Goal: Check status: Check status

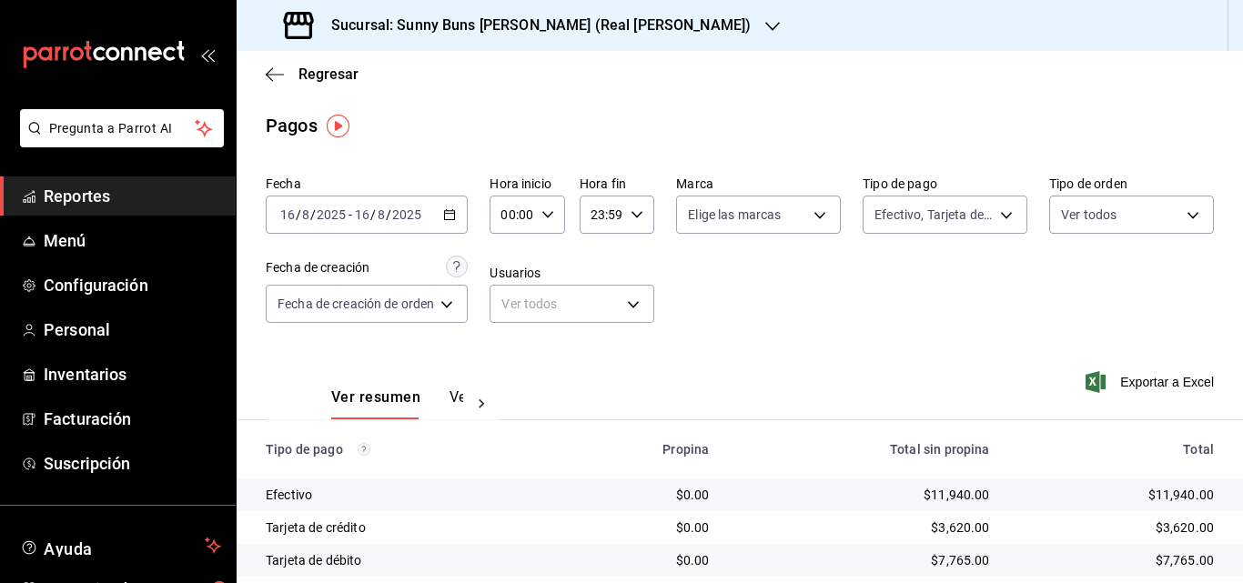
click at [462, 218] on div "[DATE] [DATE] - [DATE] [DATE]" at bounding box center [367, 215] width 202 height 38
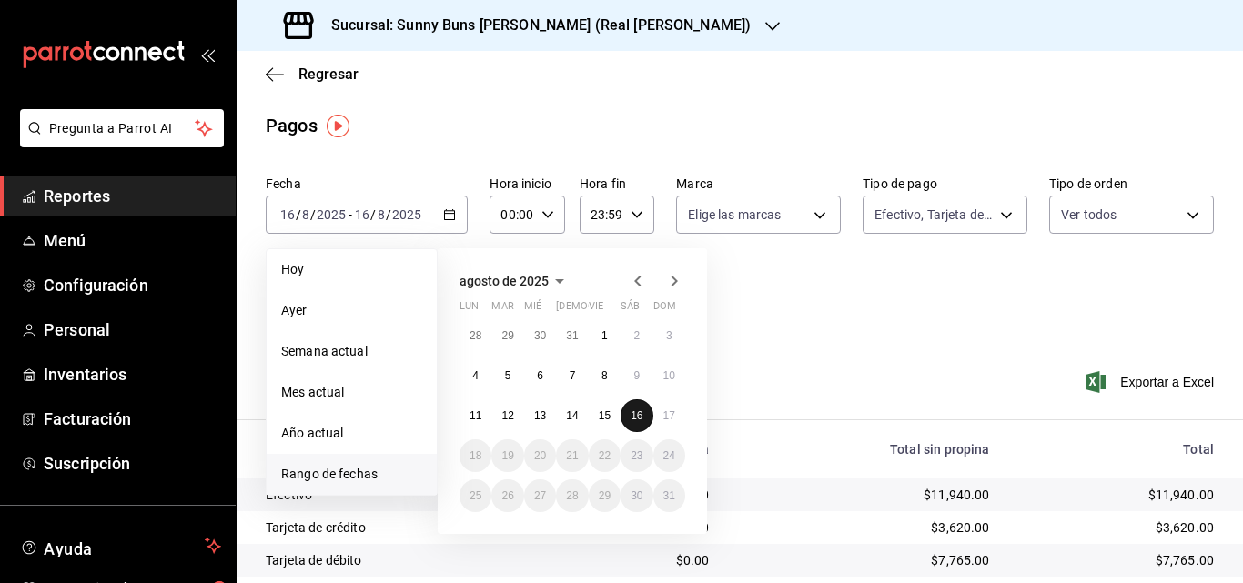
click at [636, 417] on abbr "16" at bounding box center [637, 415] width 12 height 13
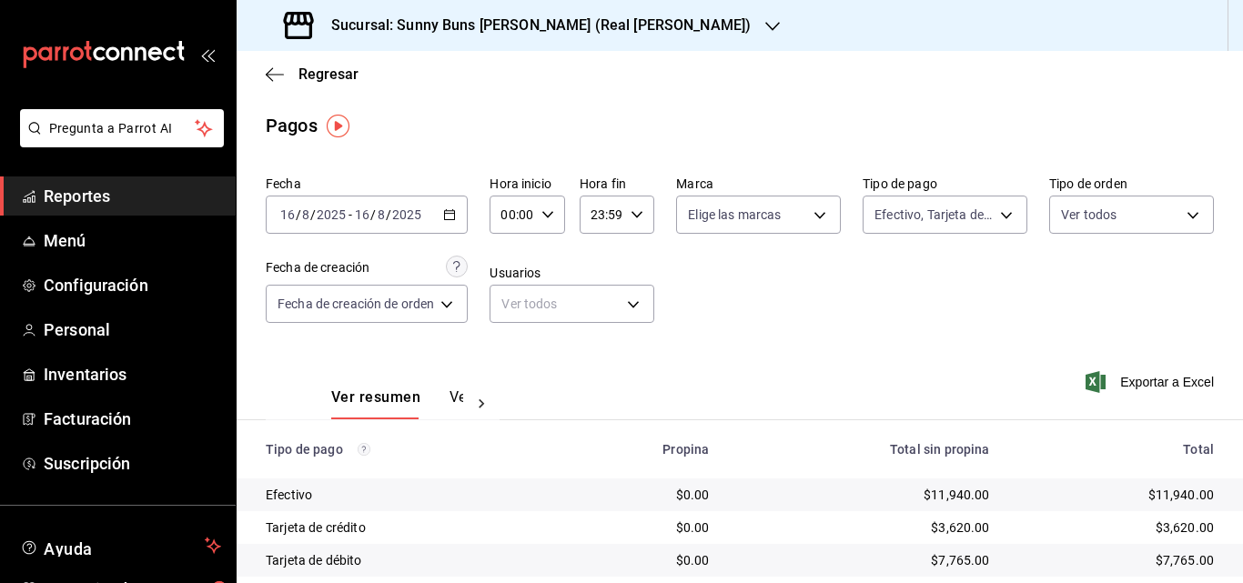
click at [120, 180] on link "Reportes" at bounding box center [118, 196] width 236 height 39
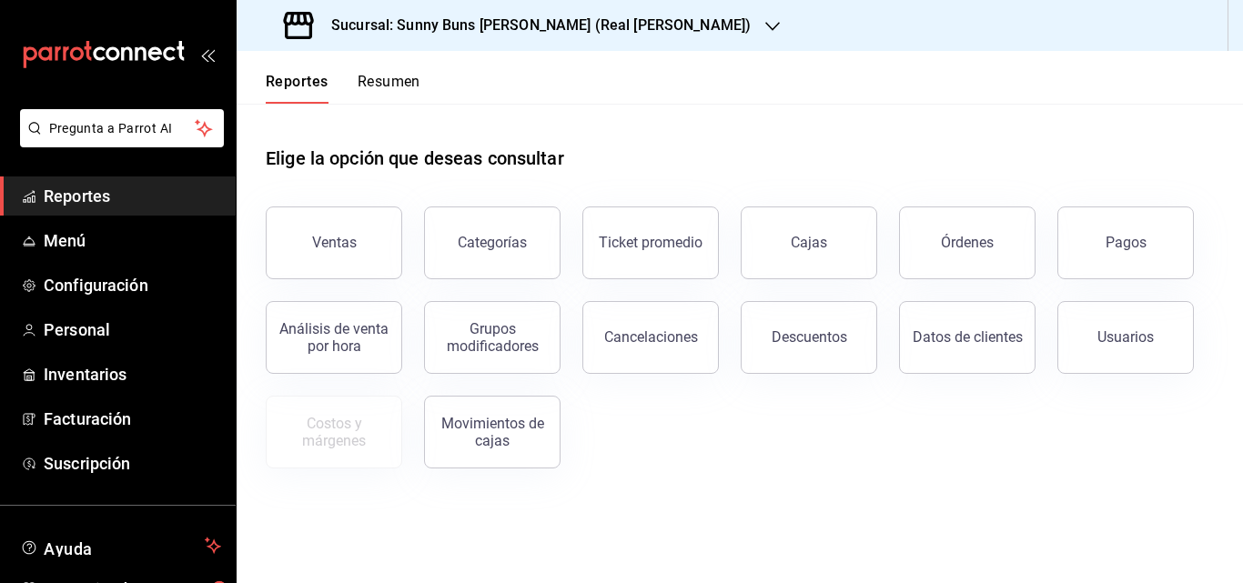
click at [415, 217] on div "Categorías" at bounding box center [481, 232] width 158 height 95
click at [359, 230] on button "Ventas" at bounding box center [334, 243] width 136 height 73
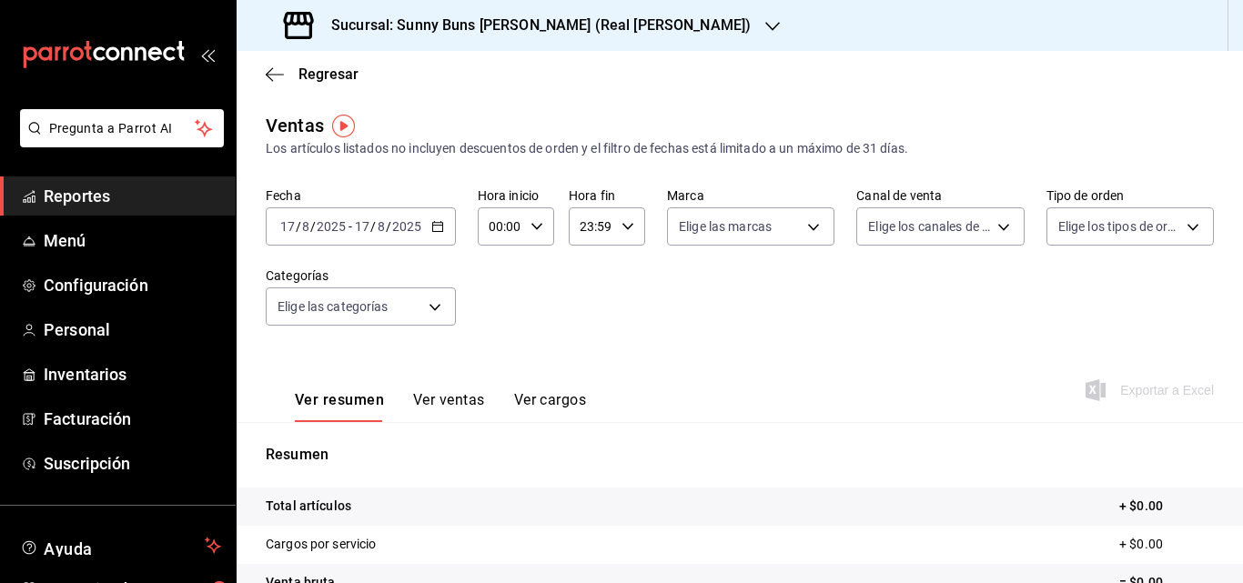
click at [438, 229] on icon "button" at bounding box center [437, 226] width 13 height 13
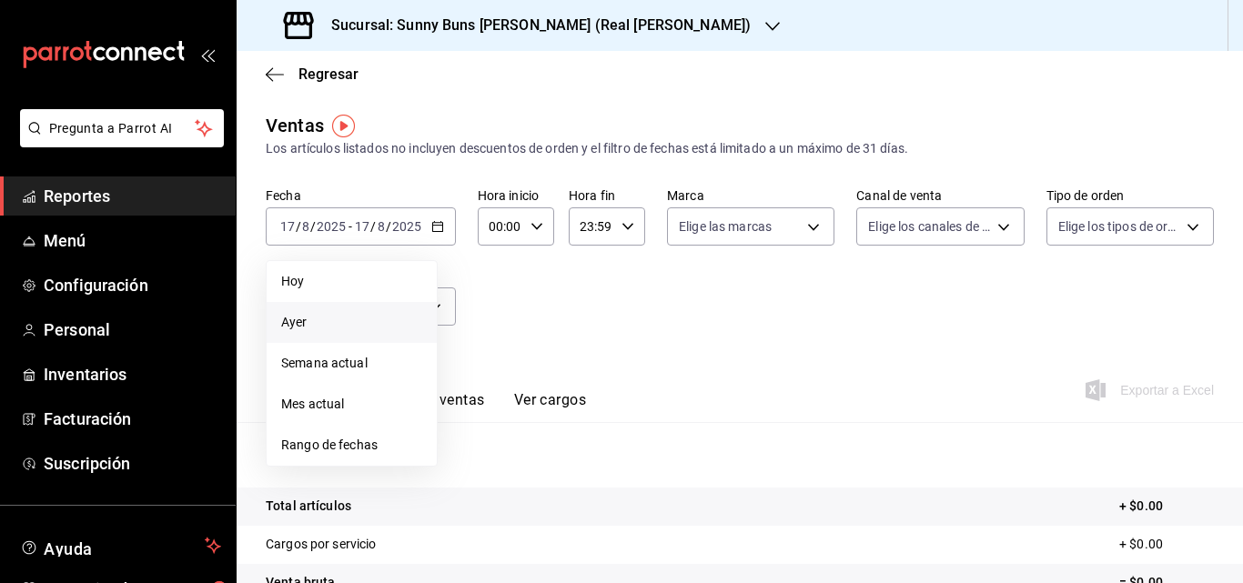
click at [360, 330] on span "Ayer" at bounding box center [351, 322] width 141 height 19
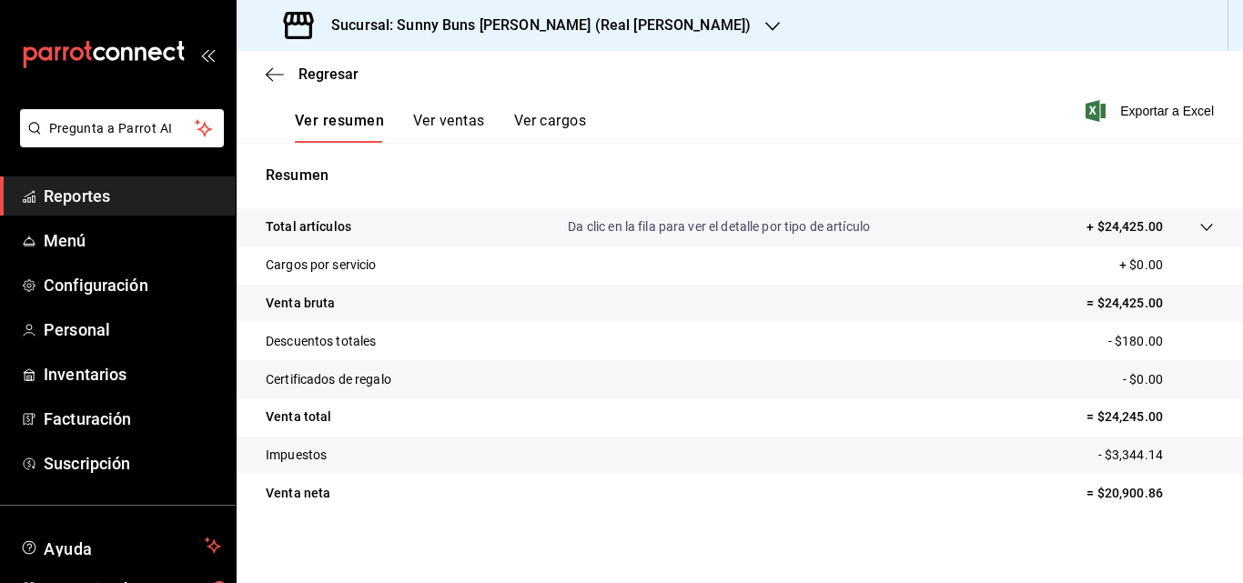
scroll to position [280, 0]
click at [101, 208] on link "Reportes" at bounding box center [118, 196] width 236 height 39
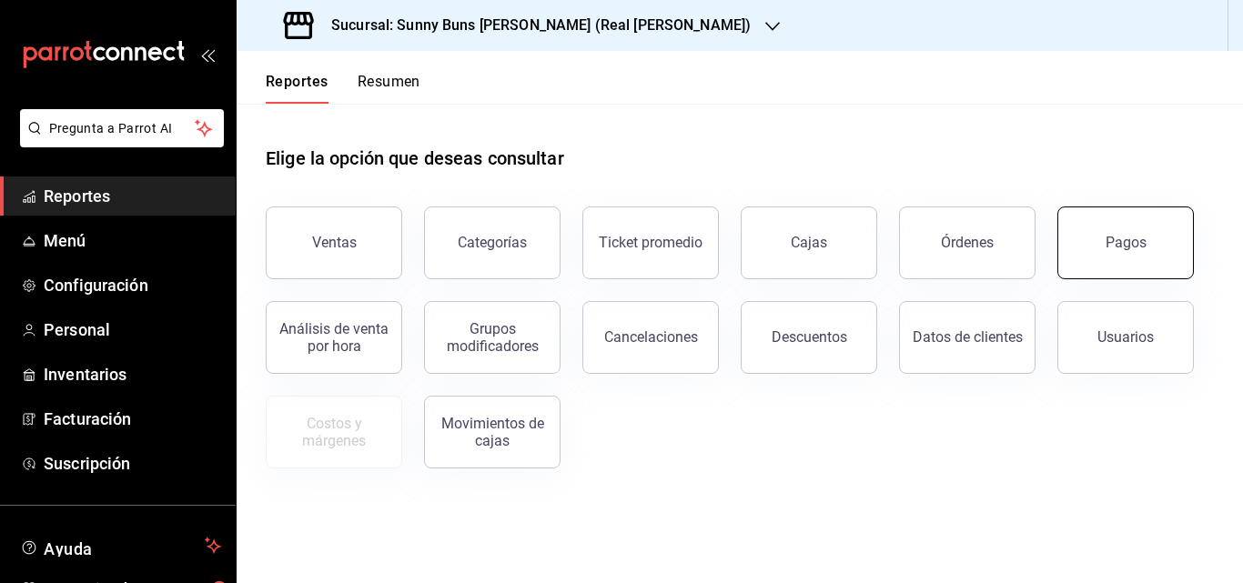
click at [1140, 258] on button "Pagos" at bounding box center [1125, 243] width 136 height 73
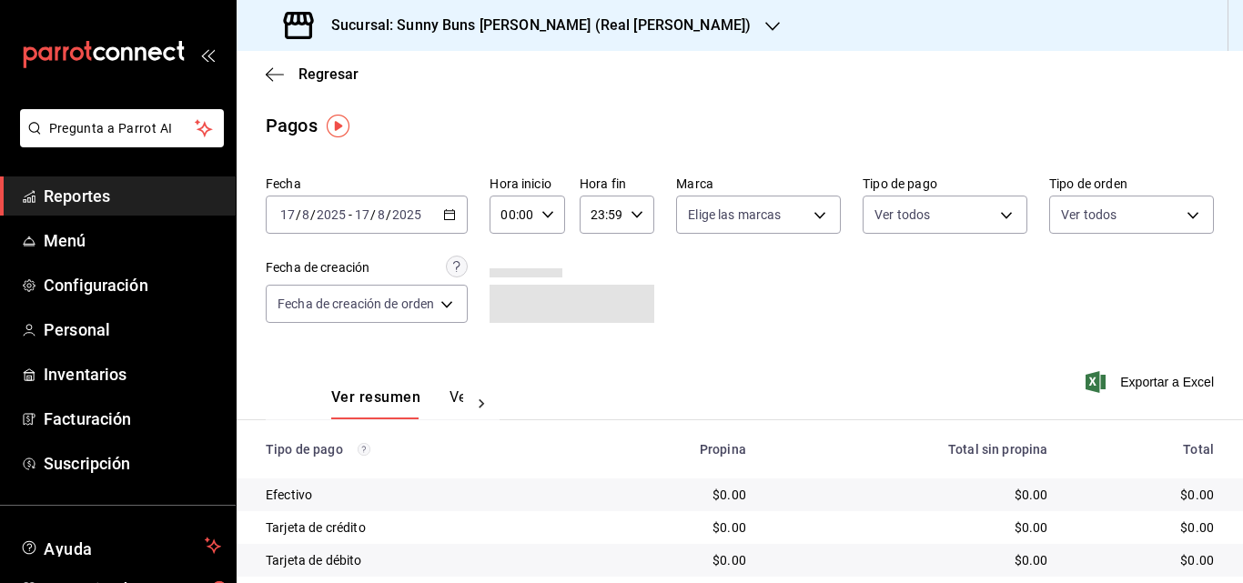
click at [452, 223] on div "[DATE] [DATE] - [DATE] [DATE]" at bounding box center [367, 215] width 202 height 38
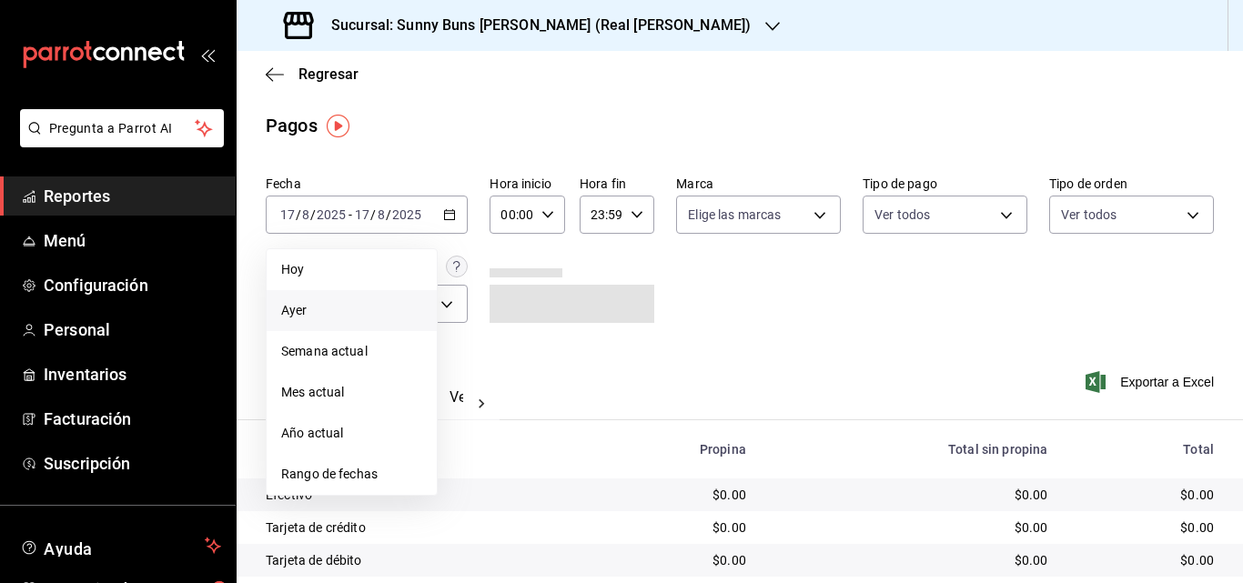
click at [330, 310] on span "Ayer" at bounding box center [351, 310] width 141 height 19
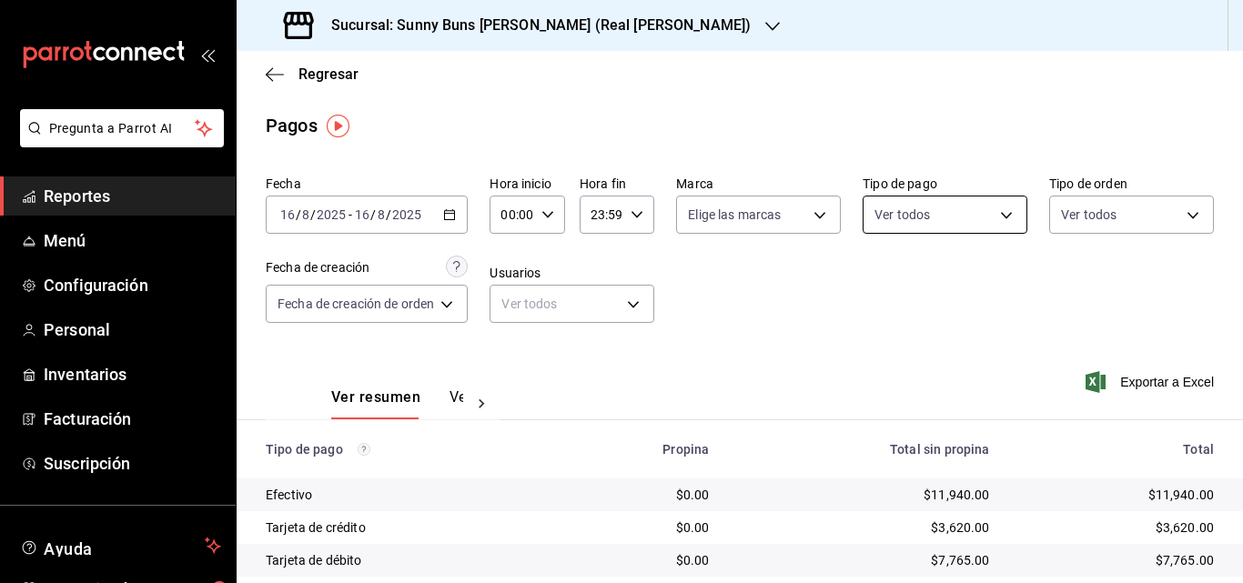
click at [955, 218] on body "Pregunta a Parrot AI Reportes Menú Configuración Personal Inventarios Facturaci…" at bounding box center [621, 291] width 1243 height 583
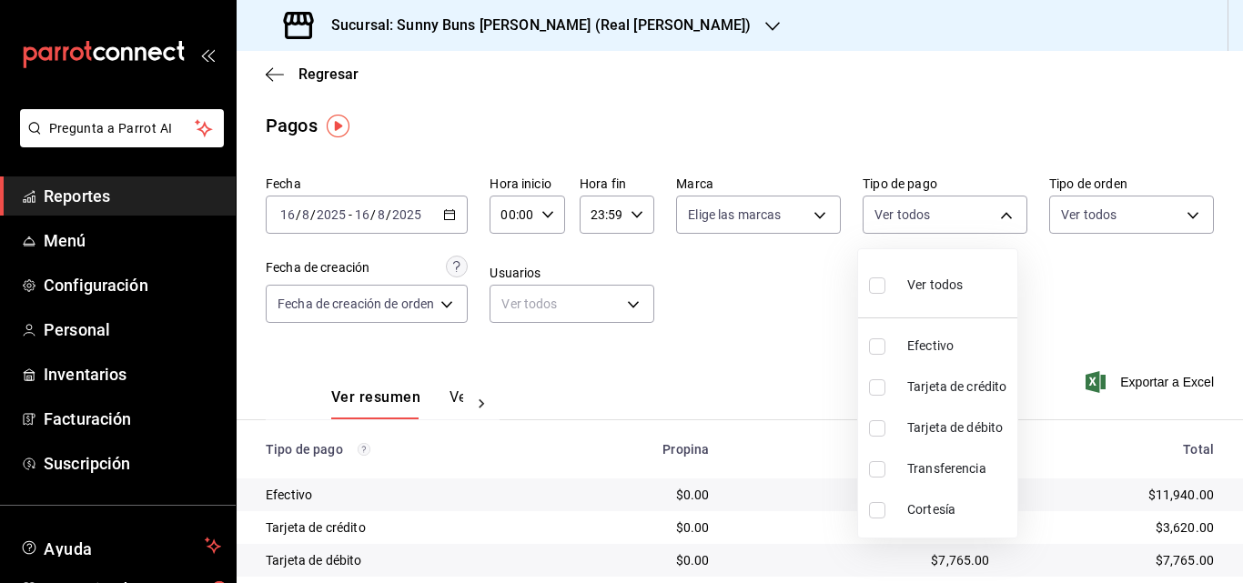
click at [934, 355] on span "Efectivo" at bounding box center [958, 346] width 103 height 19
type input "a728e5e9-e169-429c-97a2-7f9f58ea7f9f"
checkbox input "true"
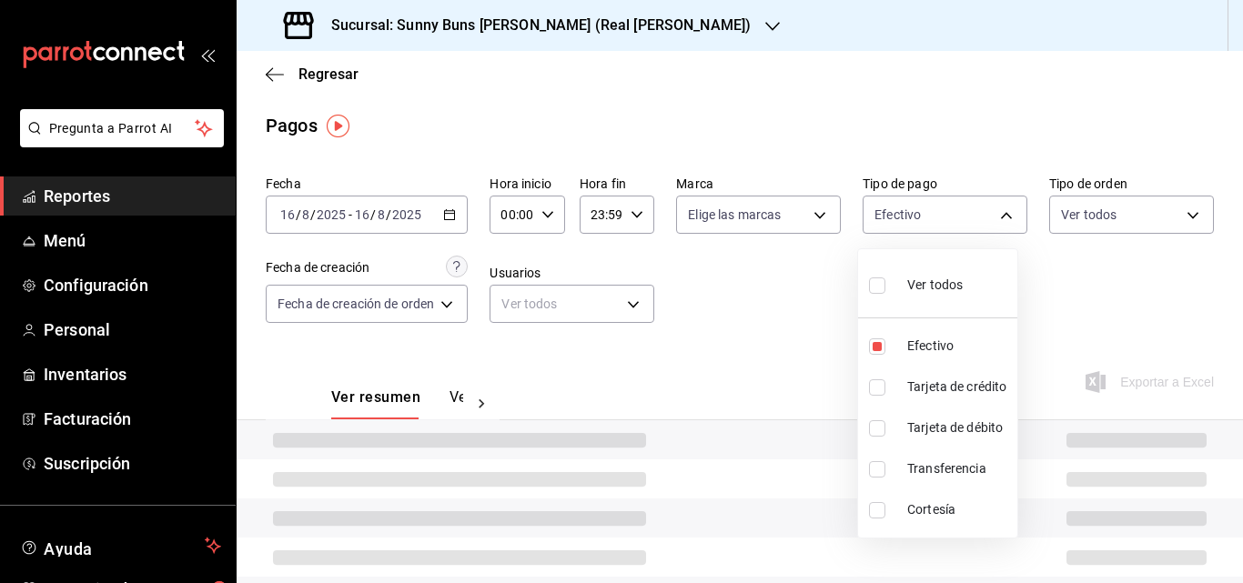
click at [936, 403] on li "Tarjeta de crédito" at bounding box center [937, 387] width 159 height 41
type input "a728e5e9-e169-429c-97a2-7f9f58ea7f9f,1c93512b-f09a-4eb3-9582-7e103c2e138d"
checkbox input "true"
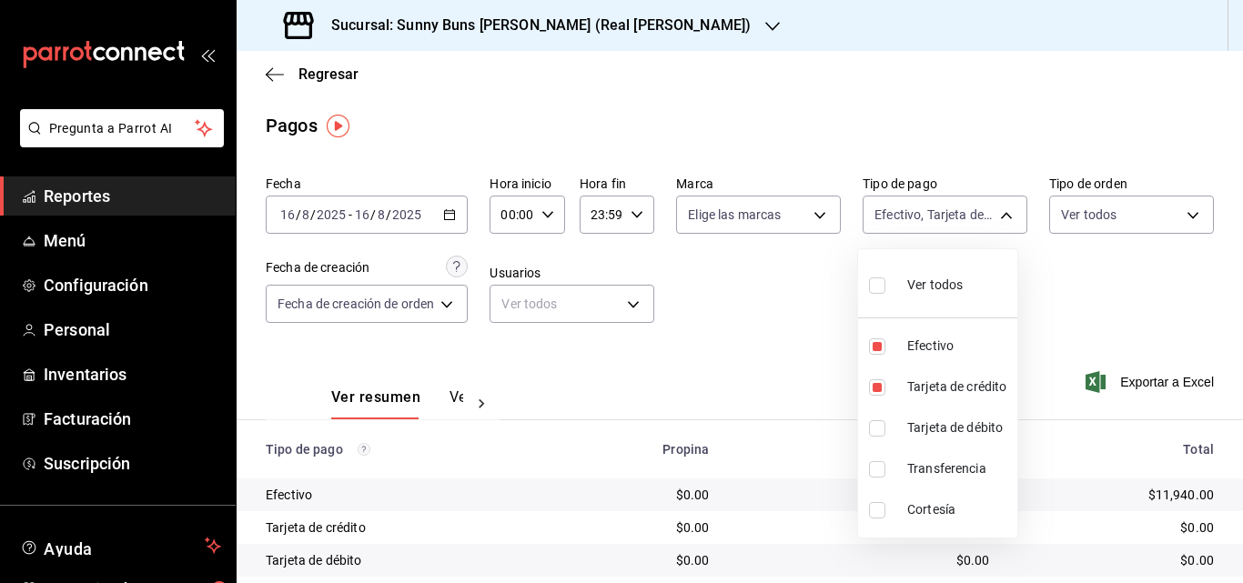
click at [936, 430] on span "Tarjeta de débito" at bounding box center [958, 428] width 103 height 19
type input "a728e5e9-e169-429c-97a2-7f9f58ea7f9f,1c93512b-f09a-4eb3-9582-7e103c2e138d,8bdf7…"
checkbox input "true"
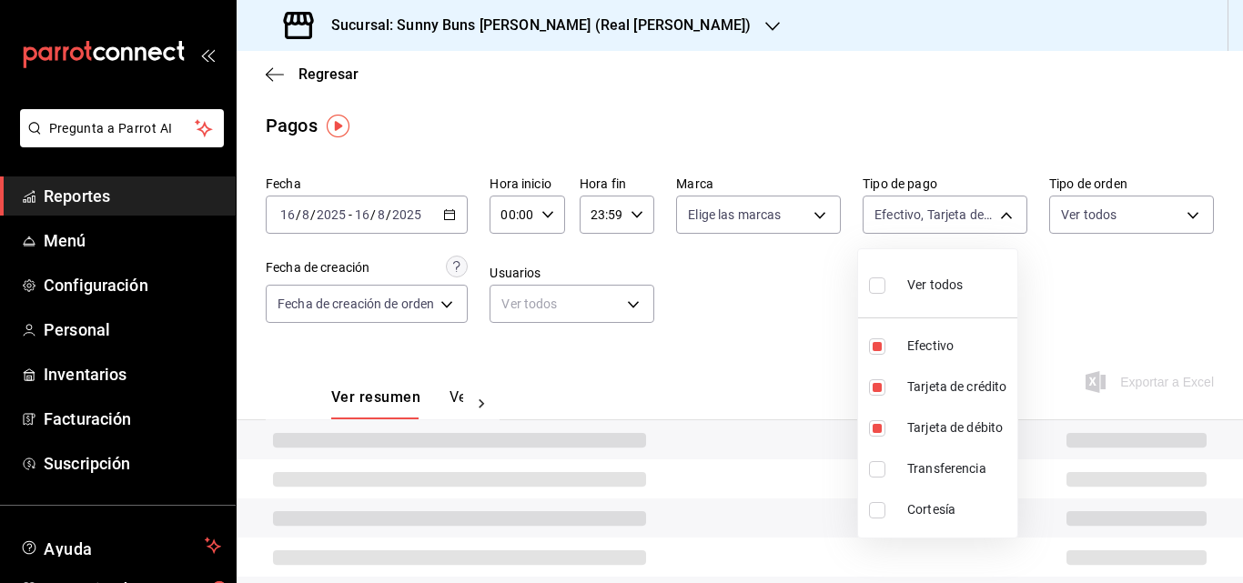
click at [932, 480] on li "Transferencia" at bounding box center [937, 469] width 159 height 41
type input "a728e5e9-e169-429c-97a2-7f9f58ea7f9f,1c93512b-f09a-4eb3-9582-7e103c2e138d,8bdf7…"
checkbox input "true"
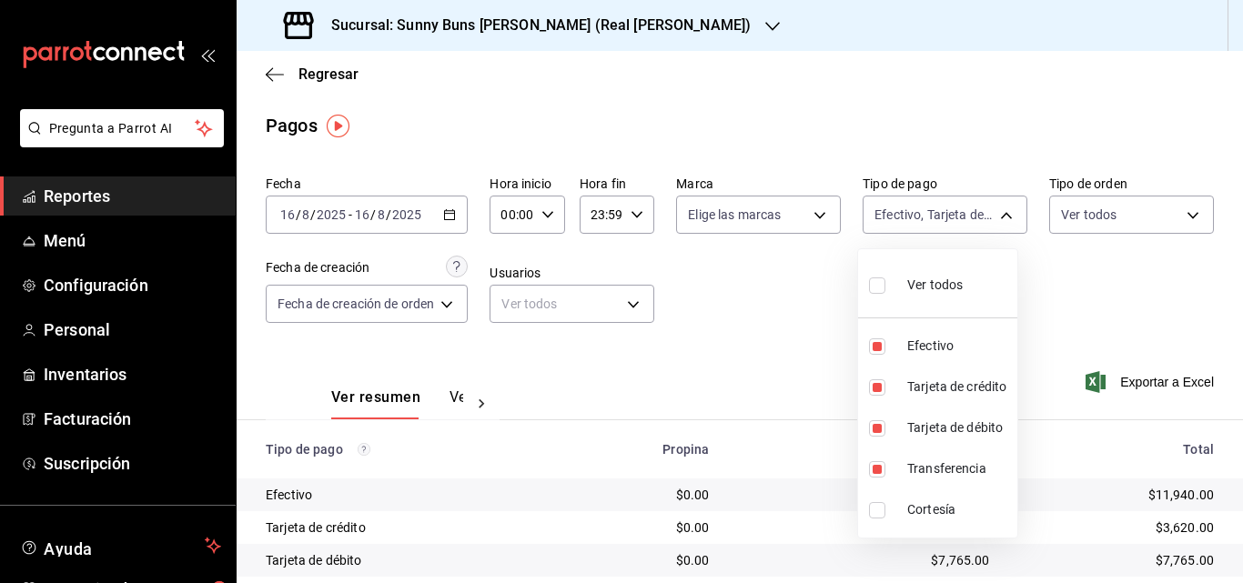
click at [756, 345] on div at bounding box center [621, 291] width 1243 height 583
click at [978, 214] on body "Pregunta a Parrot AI Reportes Menú Configuración Personal Inventarios Facturaci…" at bounding box center [621, 291] width 1243 height 583
click at [924, 347] on span "Efectivo" at bounding box center [958, 346] width 103 height 19
type input "1c93512b-f09a-4eb3-9582-7e103c2e138d,8bdf79ad-4605-4311-887f-bde436e03253,1650c…"
checkbox input "false"
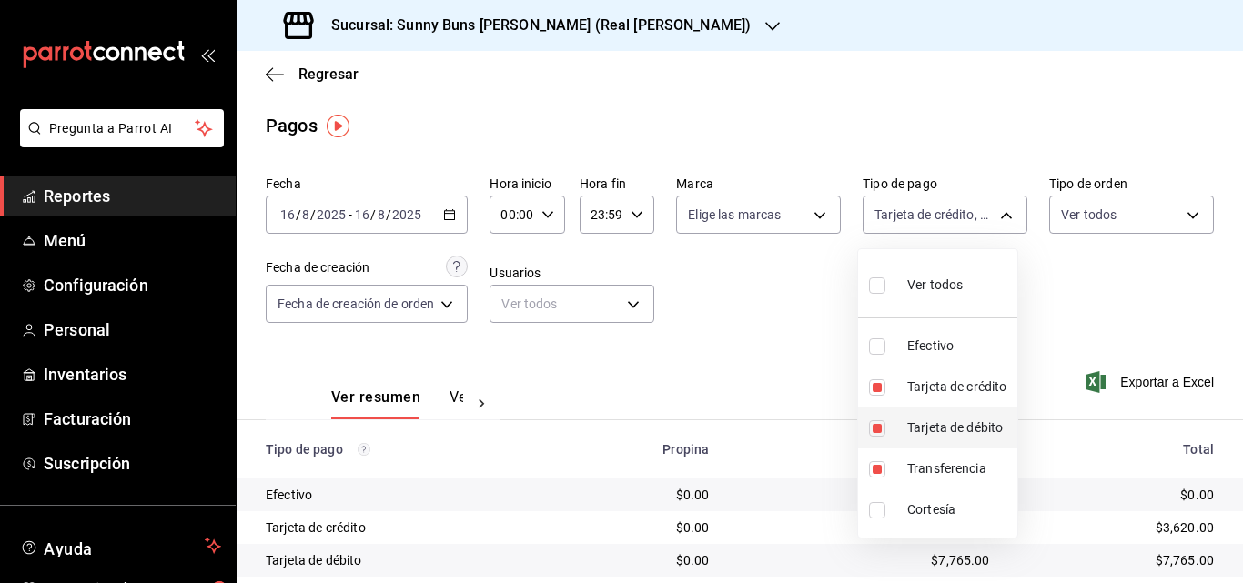
click at [927, 431] on span "Tarjeta de débito" at bounding box center [958, 428] width 103 height 19
type input "1c93512b-f09a-4eb3-9582-7e103c2e138d,1650ce33-017c-4db0-9a9c-415d0fe36b99"
checkbox input "false"
click at [923, 385] on span "Tarjeta de crédito" at bounding box center [958, 387] width 103 height 19
type input "1650ce33-017c-4db0-9a9c-415d0fe36b99"
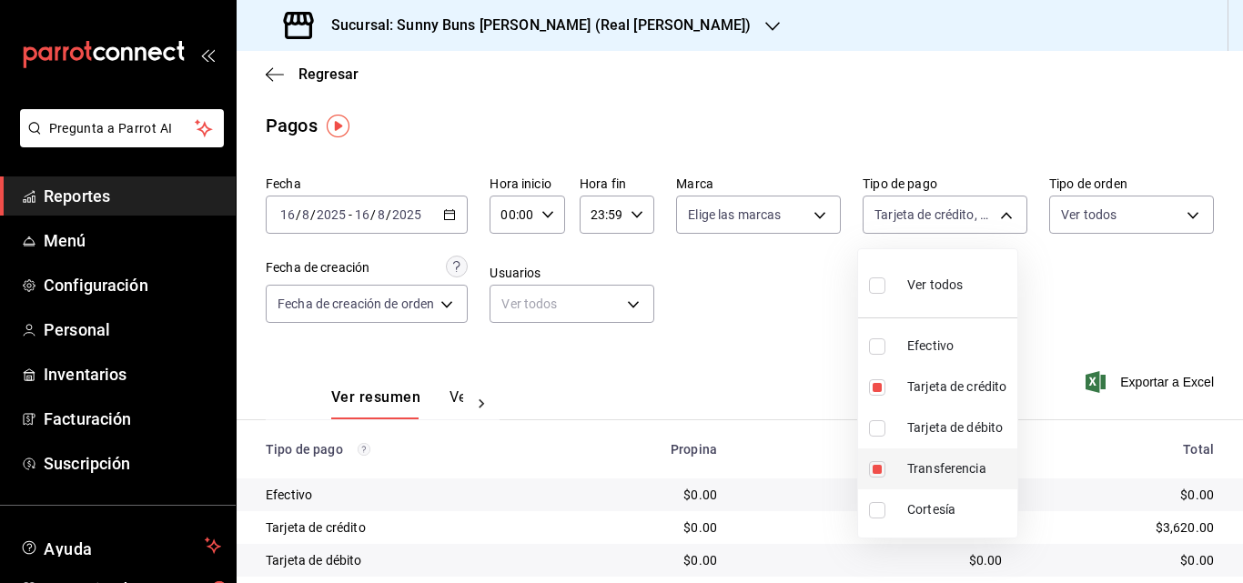
checkbox input "false"
click at [924, 501] on span "Cortesía" at bounding box center [958, 509] width 103 height 19
type input "1650ce33-017c-4db0-9a9c-415d0fe36b99,920a6112-1722-413c-b69d-5133fc90b11b"
checkbox input "true"
click at [777, 352] on div at bounding box center [621, 291] width 1243 height 583
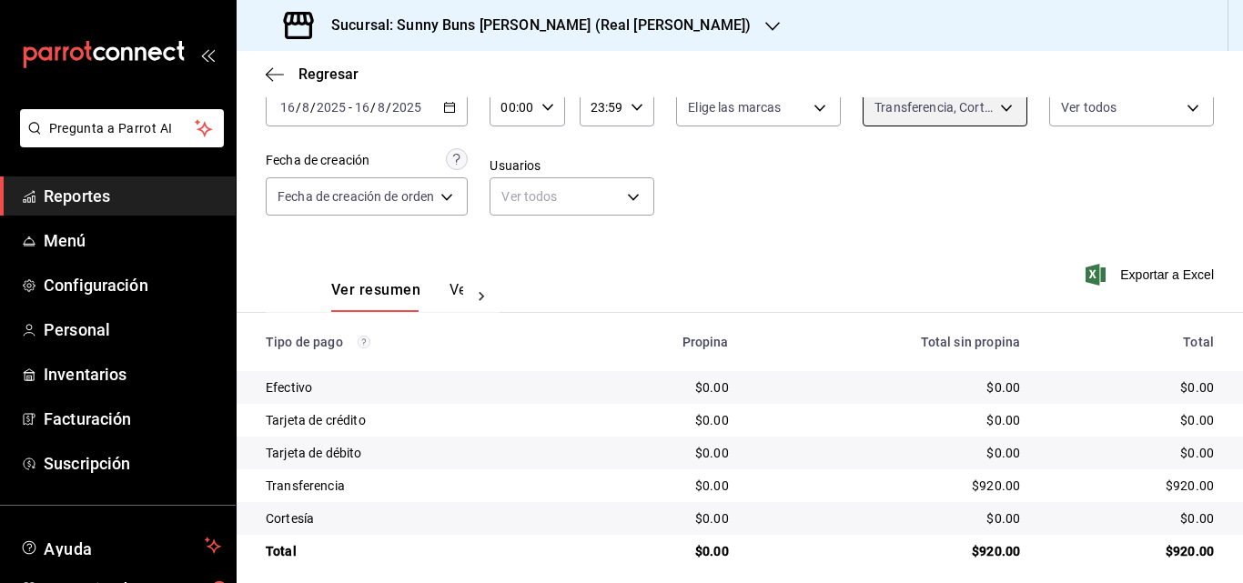
scroll to position [122, 0]
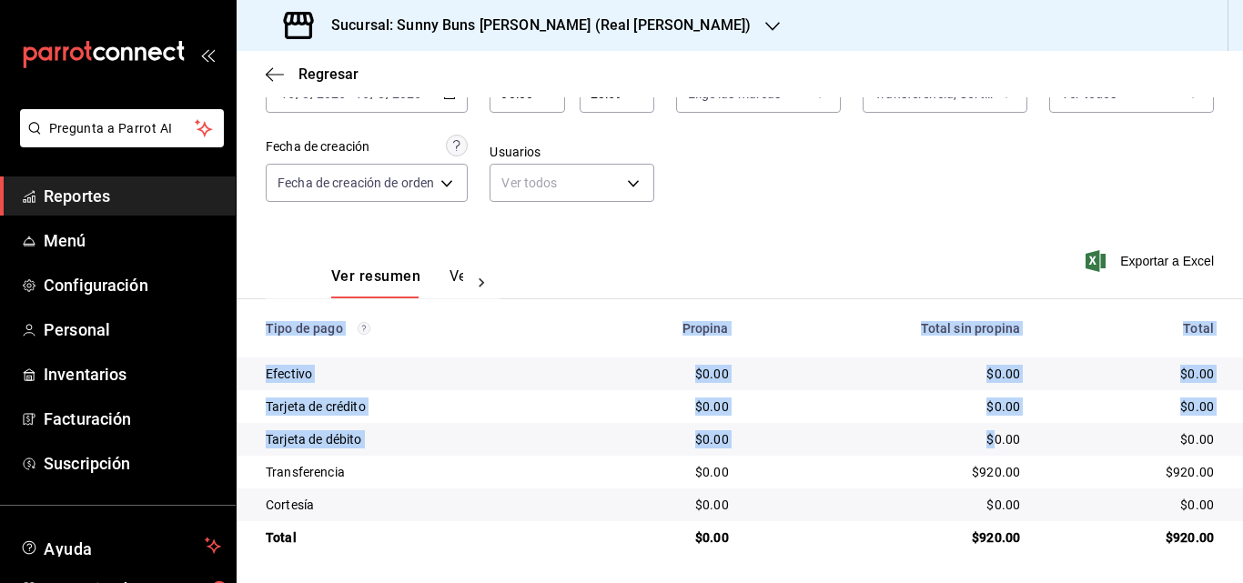
drag, startPoint x: 1009, startPoint y: 232, endPoint x: 979, endPoint y: 438, distance: 207.8
click at [979, 438] on div "Fecha [DATE] [DATE] - [DATE] [DATE] Hora inicio 00:00 Hora inicio Hora fin 23:5…" at bounding box center [740, 300] width 1006 height 507
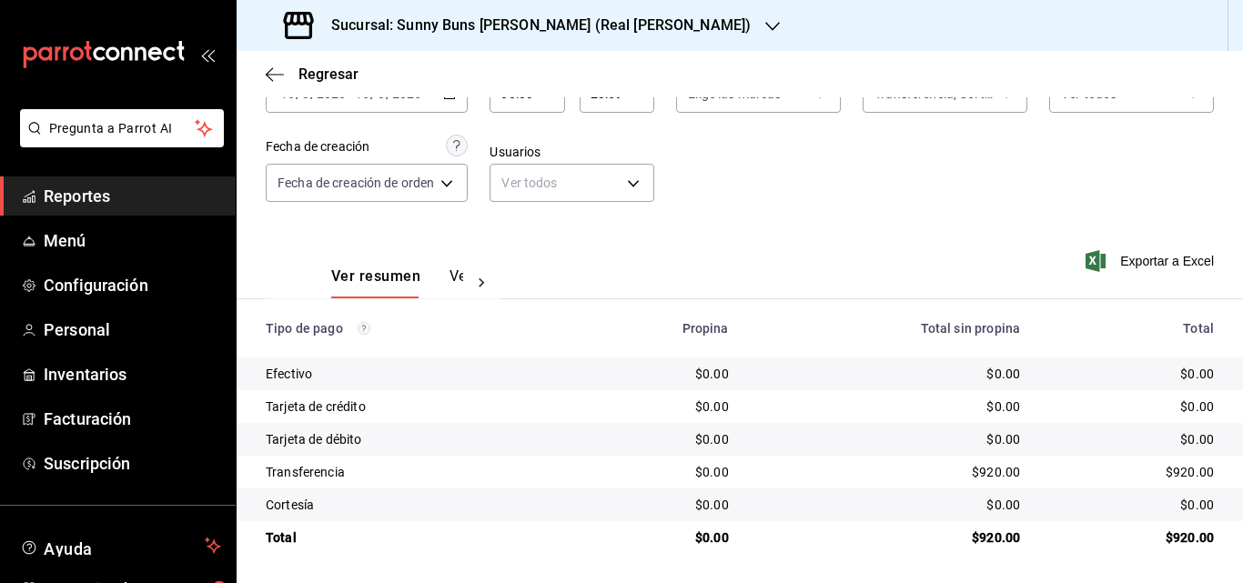
click at [996, 232] on div "Ver resumen Ver pagos Exportar a Excel" at bounding box center [740, 272] width 1006 height 96
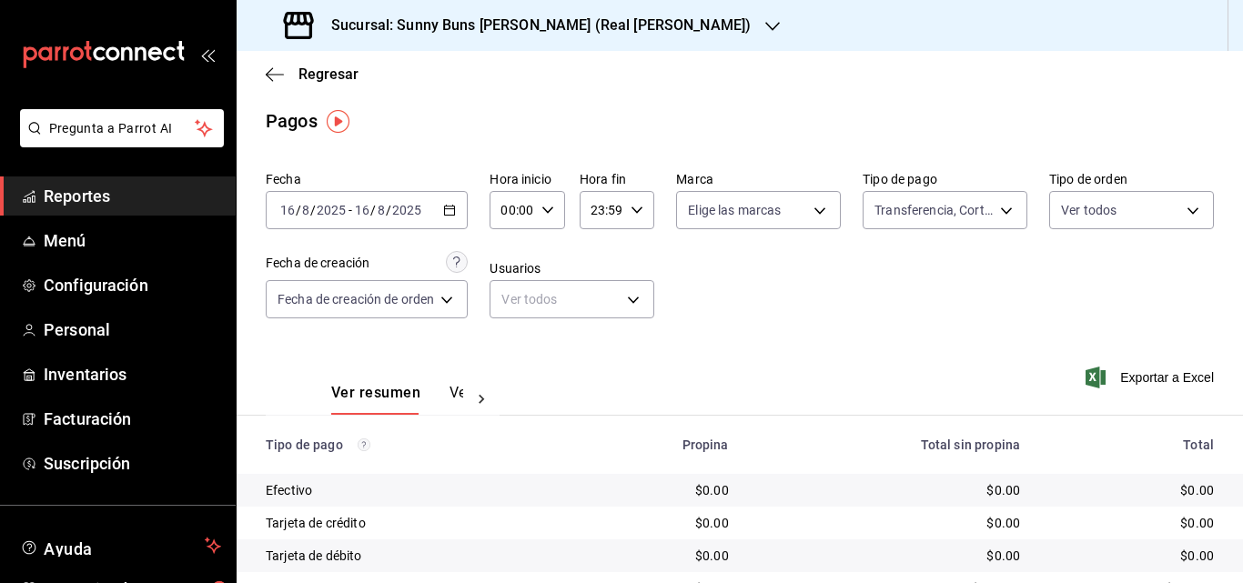
scroll to position [1, 0]
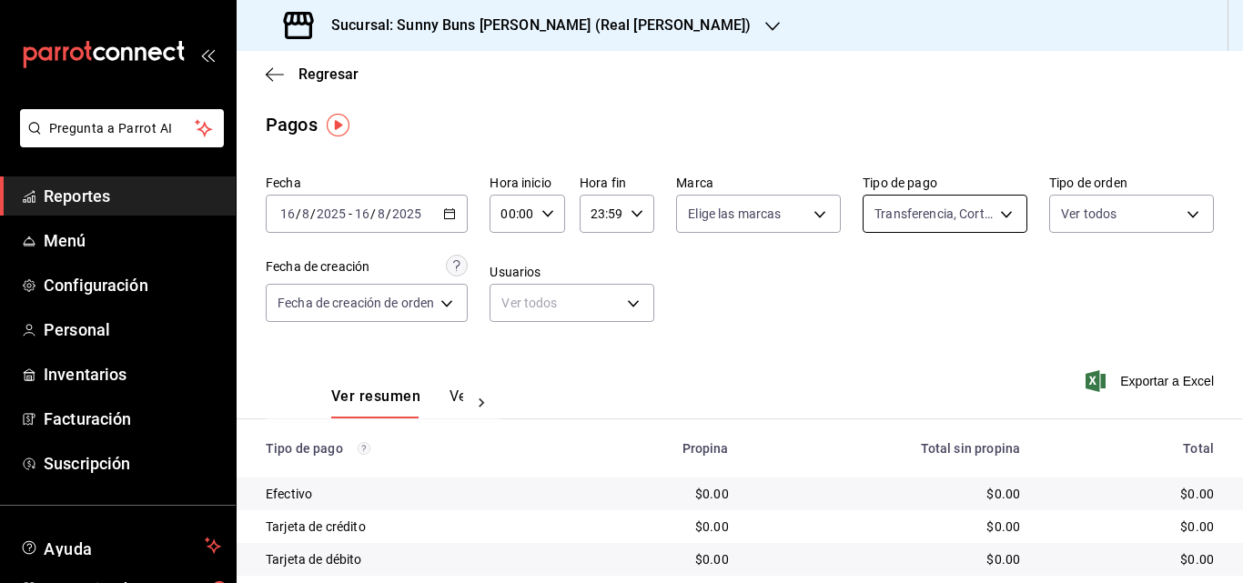
click at [985, 206] on body "Pregunta a Parrot AI Reportes Menú Configuración Personal Inventarios Facturaci…" at bounding box center [621, 291] width 1243 height 583
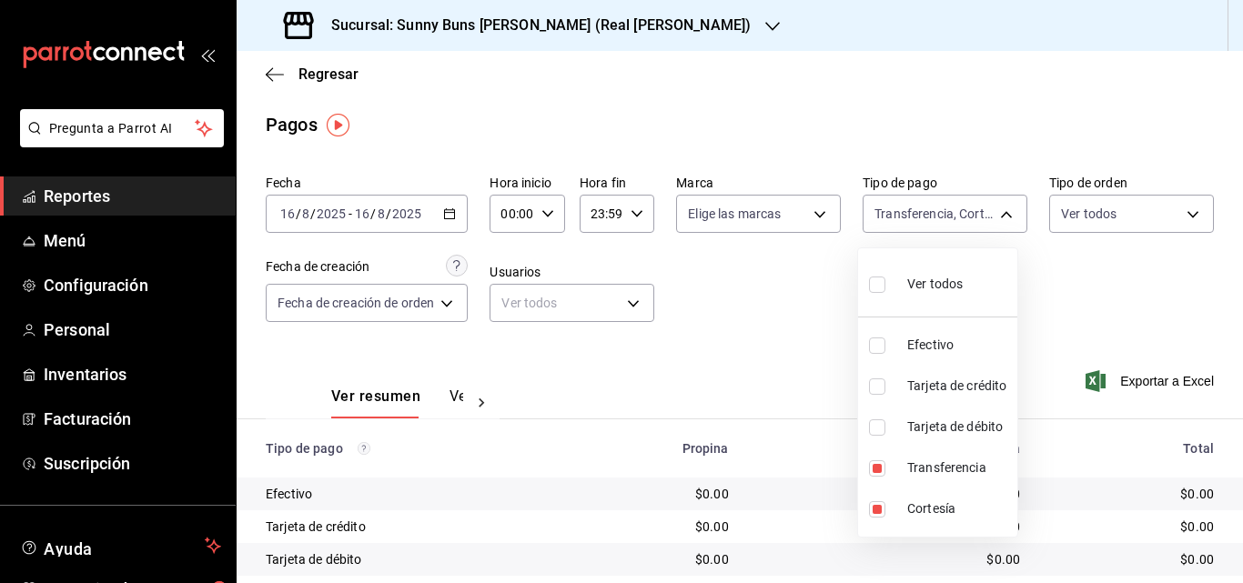
click at [882, 285] on input "checkbox" at bounding box center [877, 285] width 16 height 16
checkbox input "true"
type input "a728e5e9-e169-429c-97a2-7f9f58ea7f9f,1c93512b-f09a-4eb3-9582-7e103c2e138d,8bdf7…"
checkbox input "true"
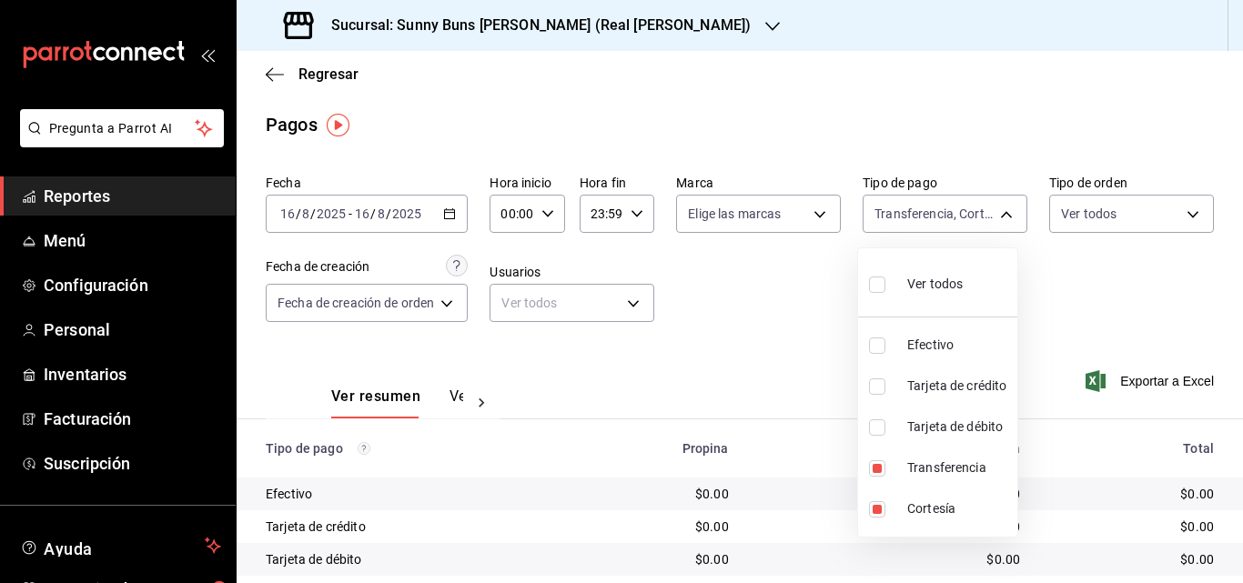
checkbox input "true"
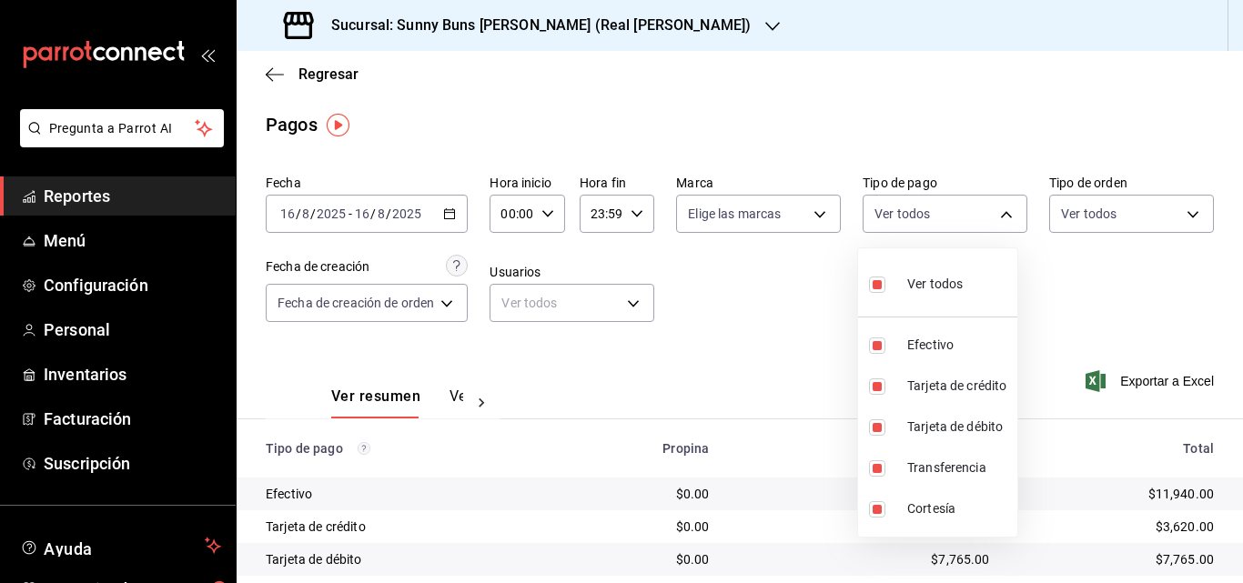
click at [822, 331] on div at bounding box center [621, 291] width 1243 height 583
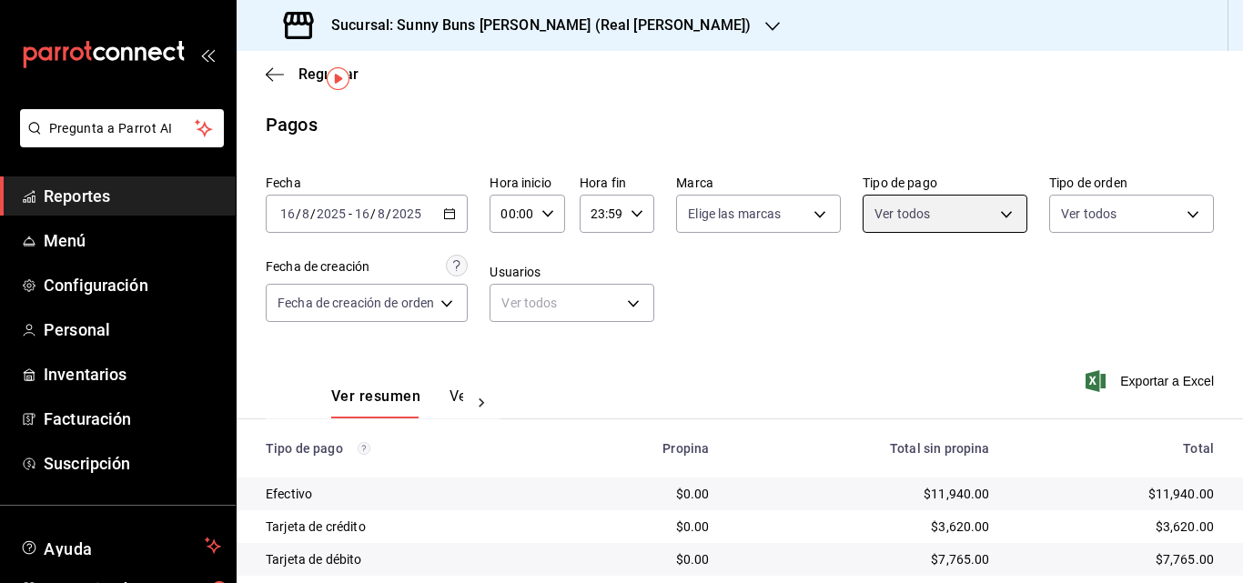
scroll to position [122, 0]
